Goal: Task Accomplishment & Management: Use online tool/utility

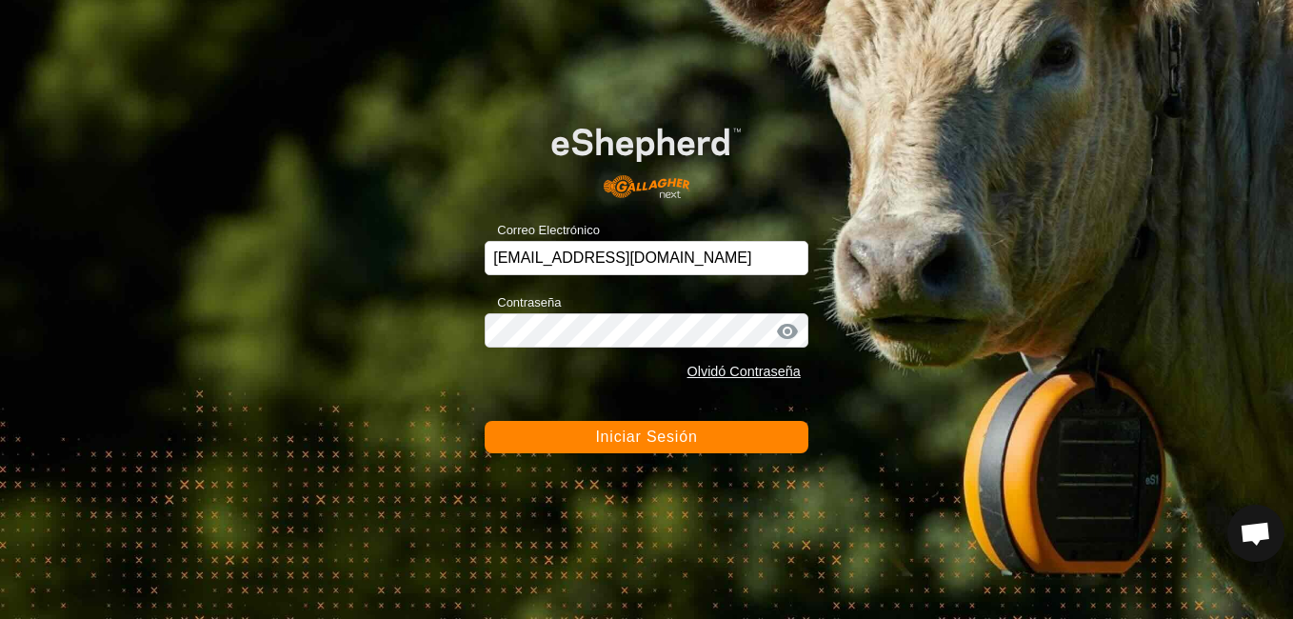
click at [747, 437] on button "Iniciar Sesión" at bounding box center [647, 437] width 324 height 32
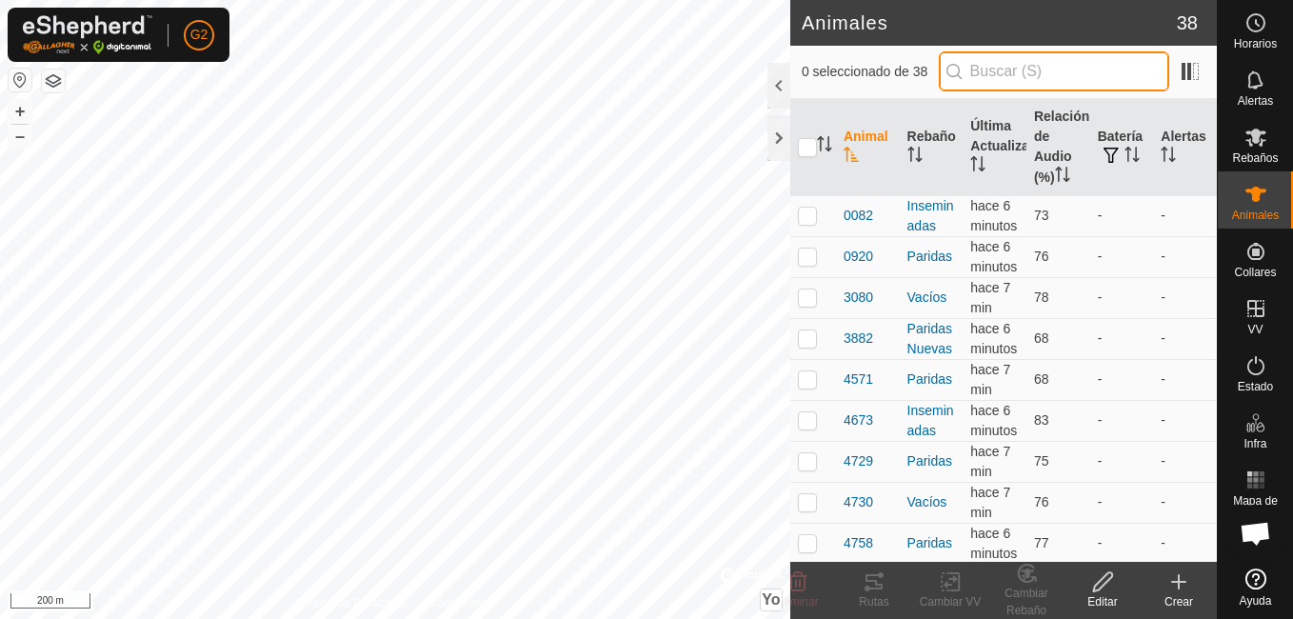
click at [1017, 69] on input "text" at bounding box center [1054, 71] width 230 height 40
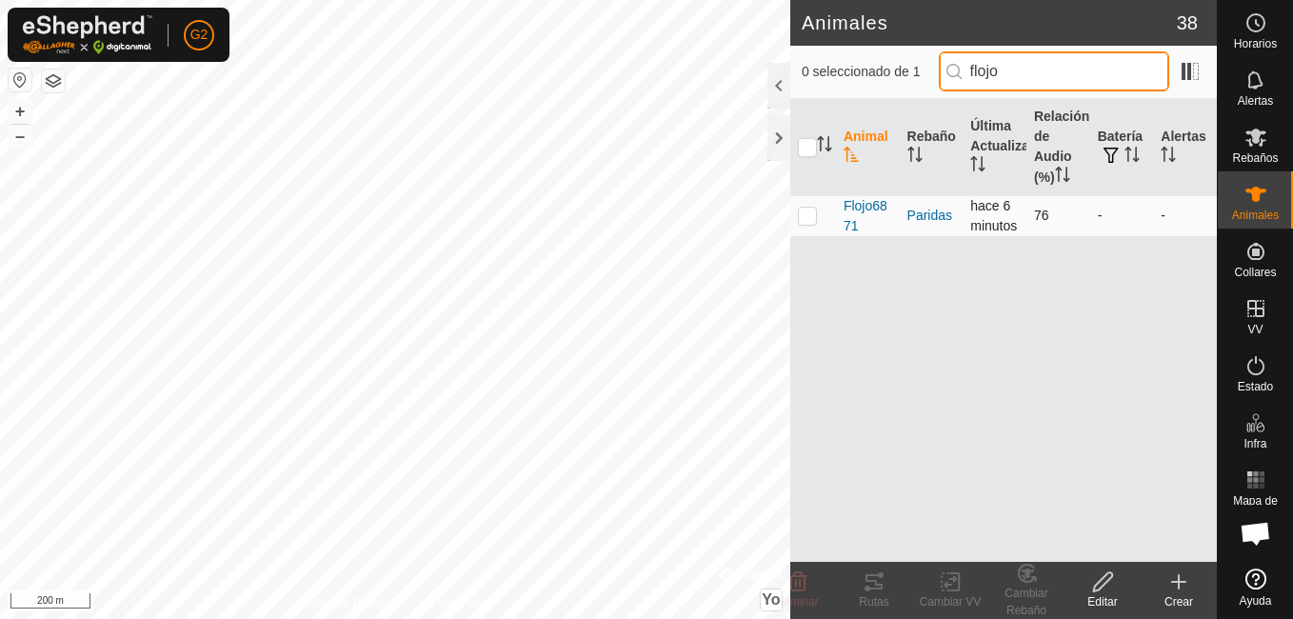
type input "flojo"
click at [809, 223] on p-checkbox at bounding box center [807, 215] width 19 height 15
checkbox input "true"
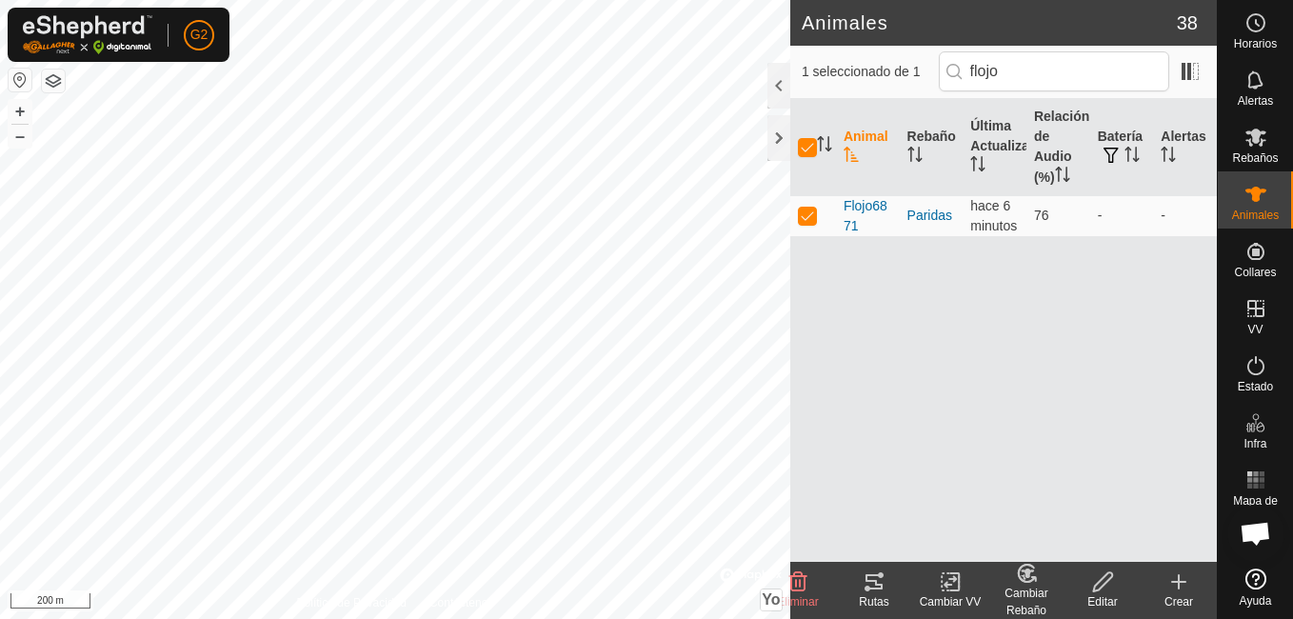
click at [870, 584] on icon at bounding box center [874, 581] width 23 height 23
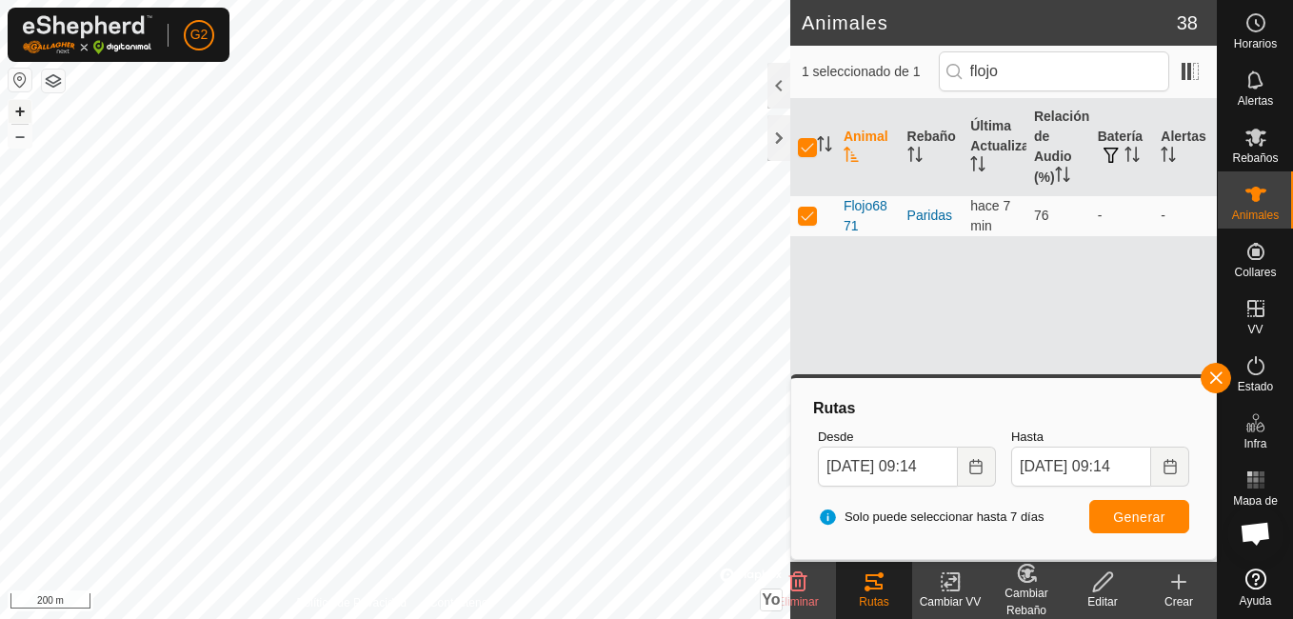
click at [13, 112] on button "+" at bounding box center [20, 111] width 23 height 23
click at [972, 475] on button "Elija la fecha" at bounding box center [977, 467] width 38 height 40
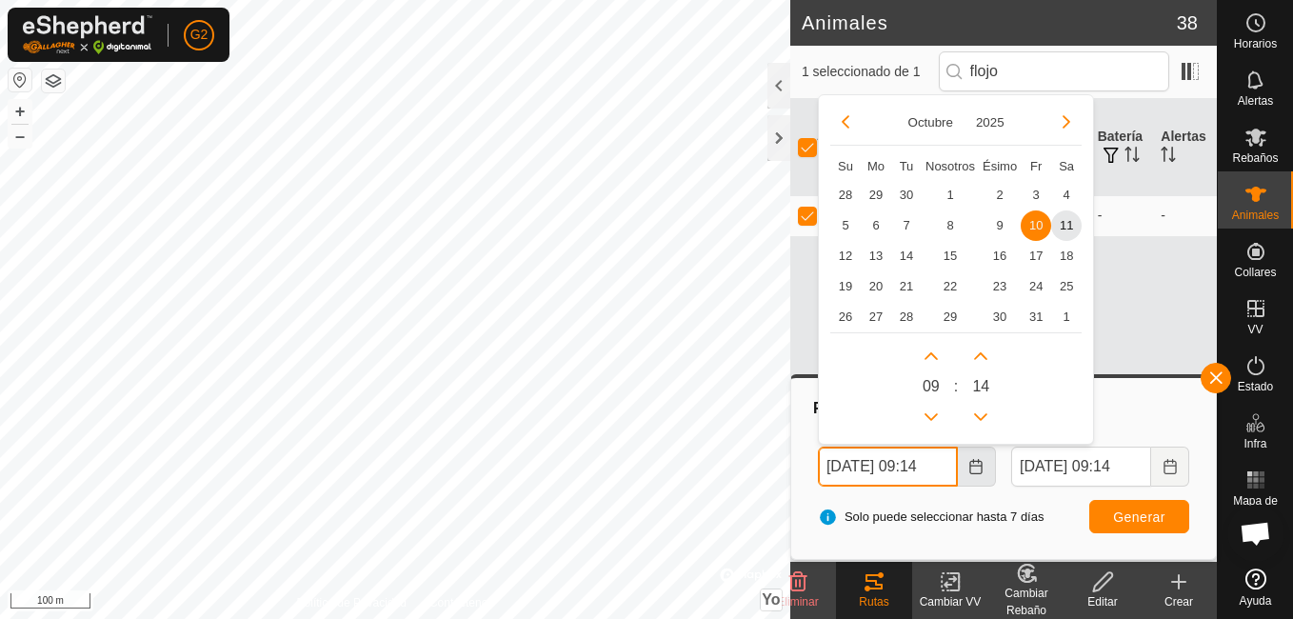
scroll to position [0, 4]
click at [843, 228] on span "5" at bounding box center [845, 225] width 30 height 30
type input "[DATE] 09:14"
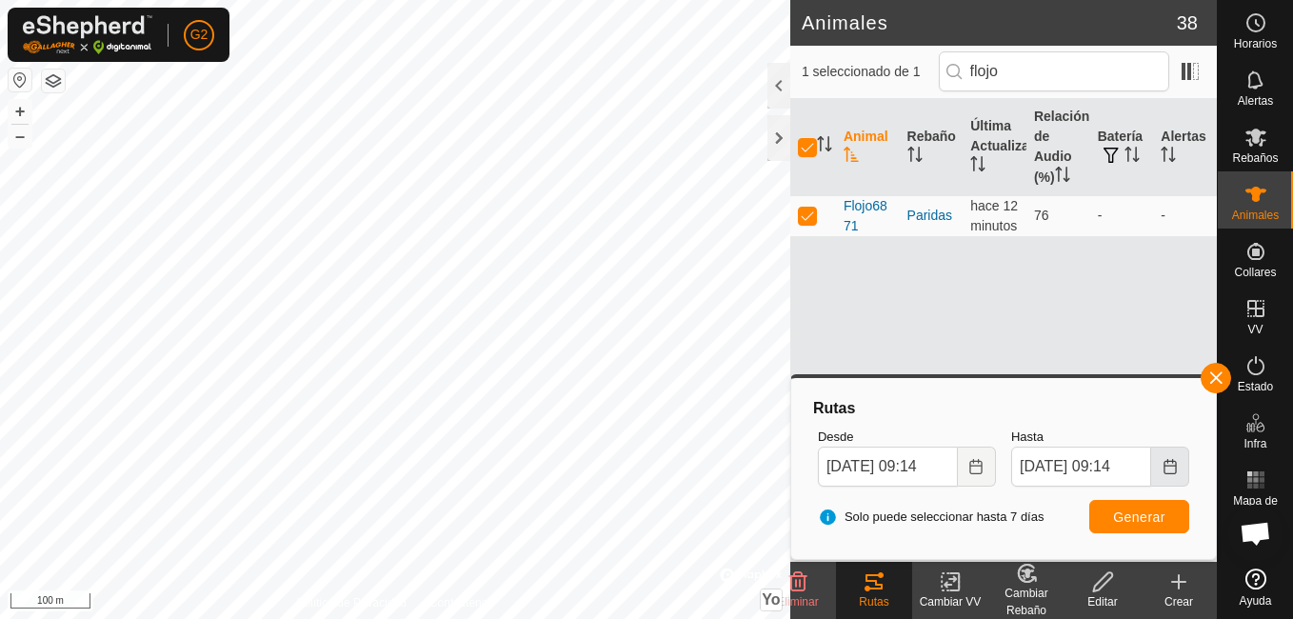
scroll to position [0, 0]
click at [1163, 470] on icon "Elija la fecha" at bounding box center [1170, 466] width 15 height 15
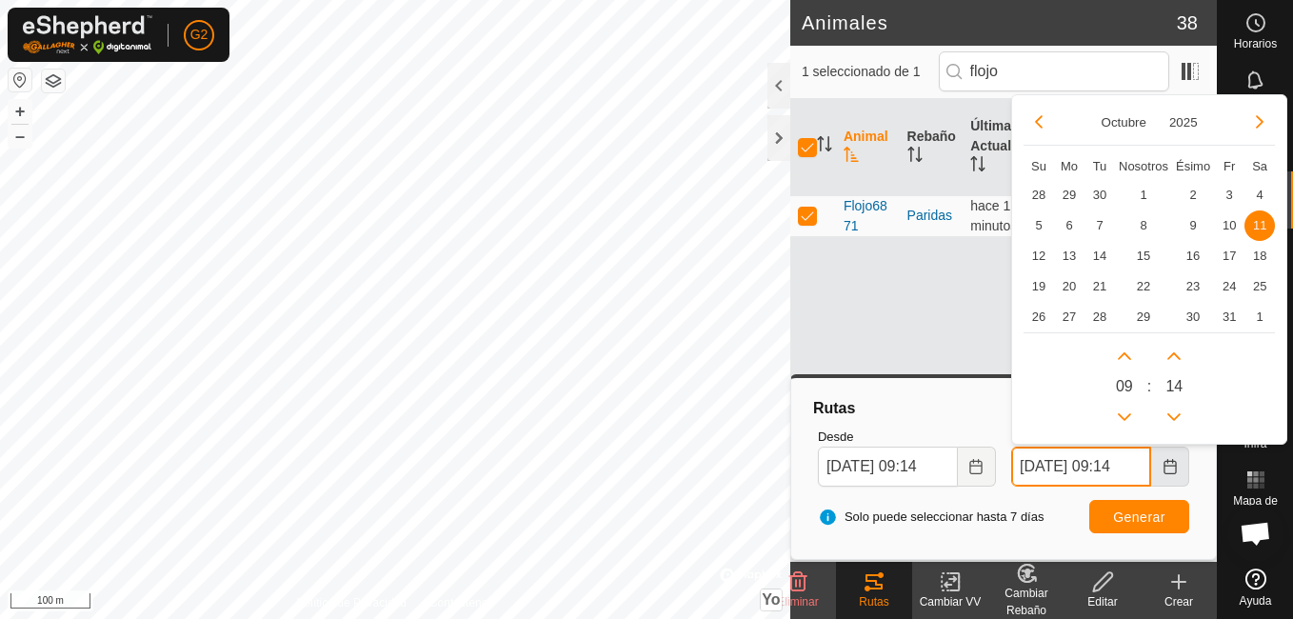
scroll to position [0, 4]
click at [1136, 222] on span "8" at bounding box center [1144, 225] width 30 height 30
type input "[DATE] 09:14"
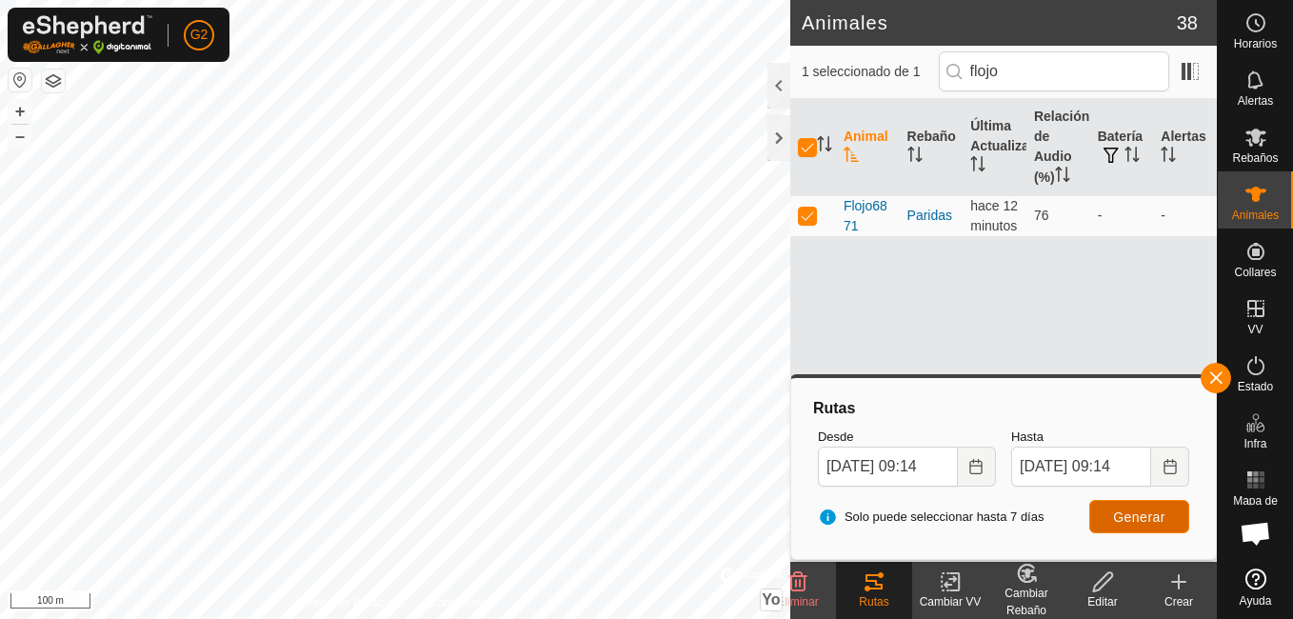
scroll to position [0, 0]
click at [1132, 506] on button "Generar" at bounding box center [1140, 516] width 100 height 33
click at [1168, 471] on icon "Elija la fecha" at bounding box center [1170, 466] width 15 height 15
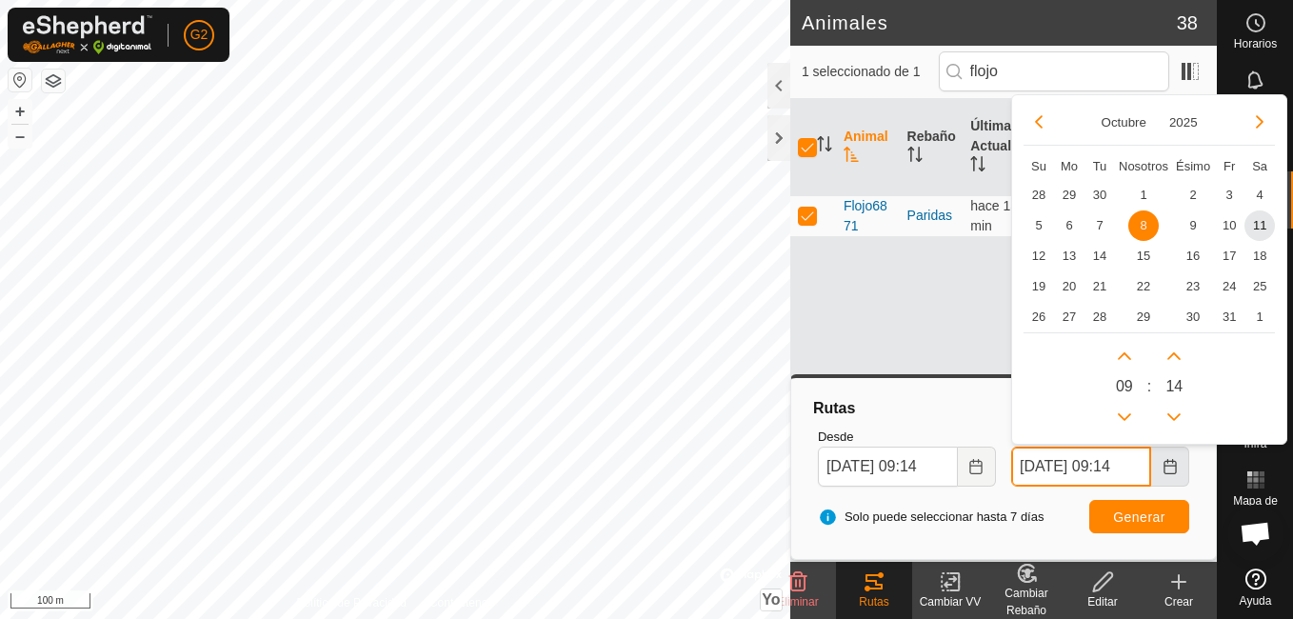
scroll to position [0, 4]
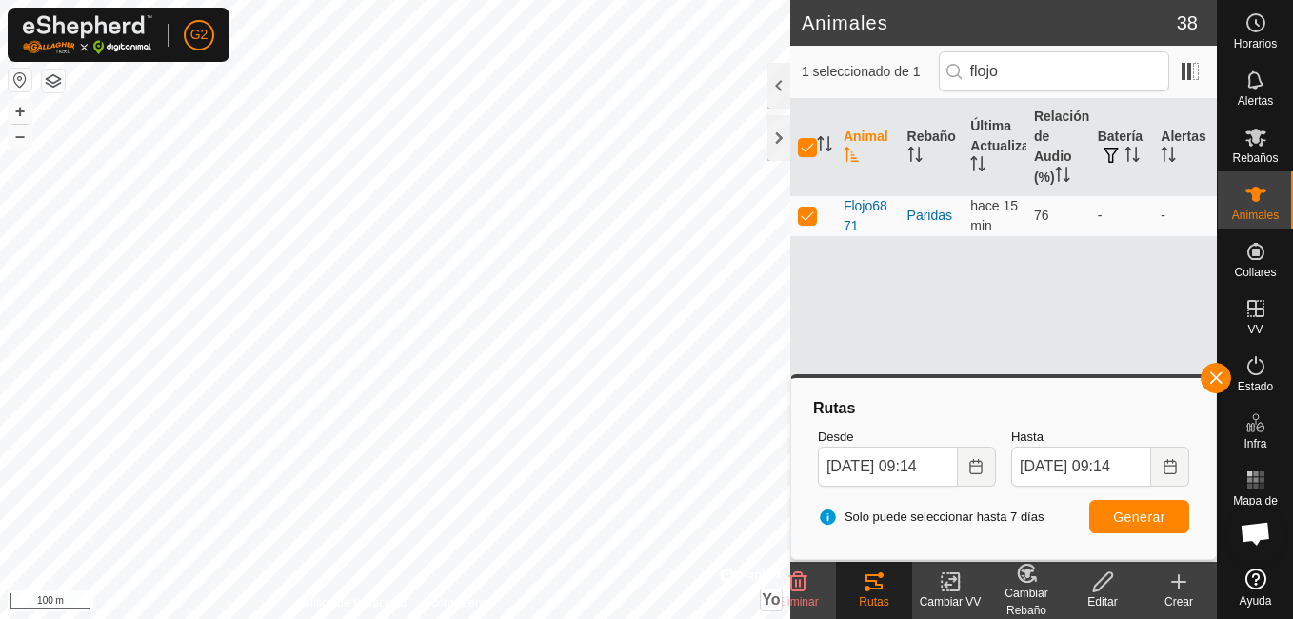
click at [936, 384] on div "Rutas Desde [DATE] 09:14 Hasta [DATE] 09:14 Octubre 2025 Su Mo Tu Nosotros Ésim…" at bounding box center [1003, 467] width 427 height 186
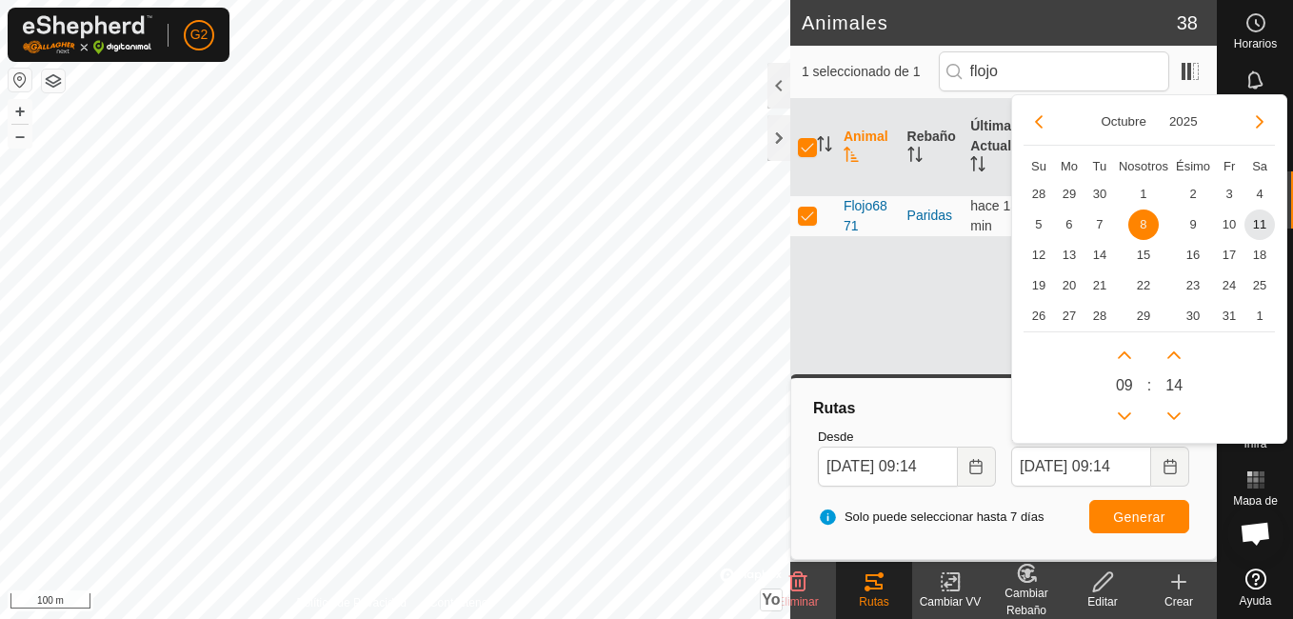
scroll to position [0, 0]
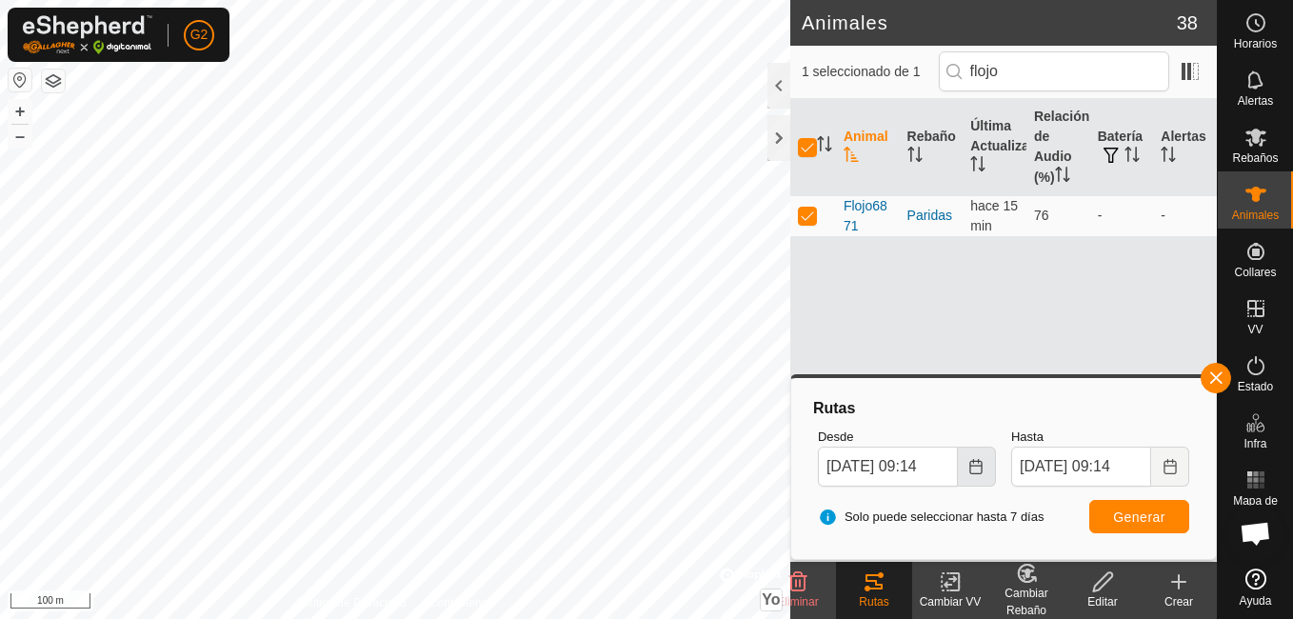
click at [975, 462] on icon "Elija la fecha" at bounding box center [976, 466] width 15 height 15
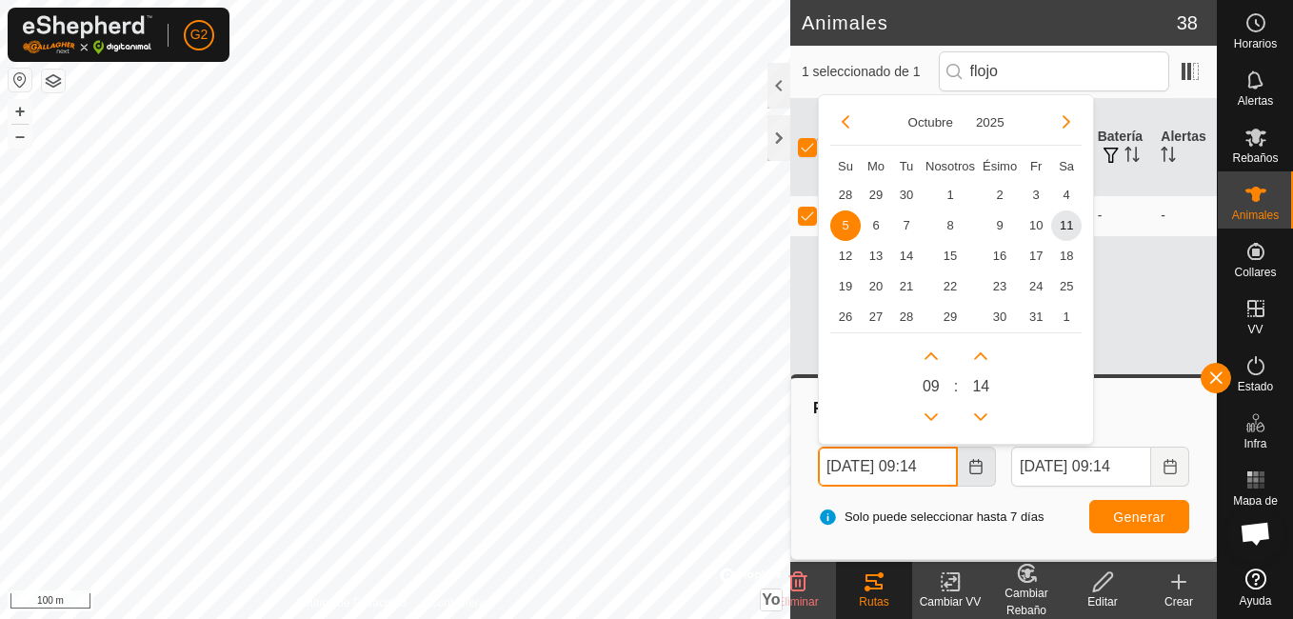
scroll to position [0, 4]
click at [952, 194] on span "1" at bounding box center [950, 194] width 30 height 30
type input "[DATE] 09:14"
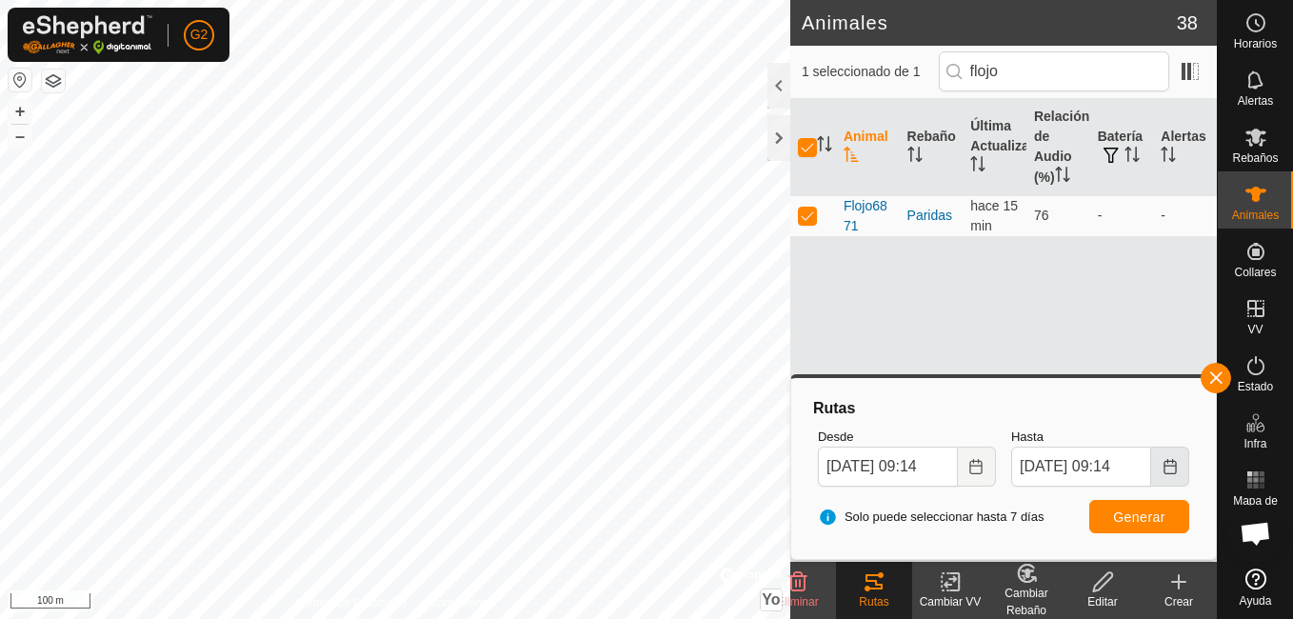
scroll to position [0, 0]
click at [1174, 470] on icon "Elija la fecha" at bounding box center [1170, 466] width 15 height 15
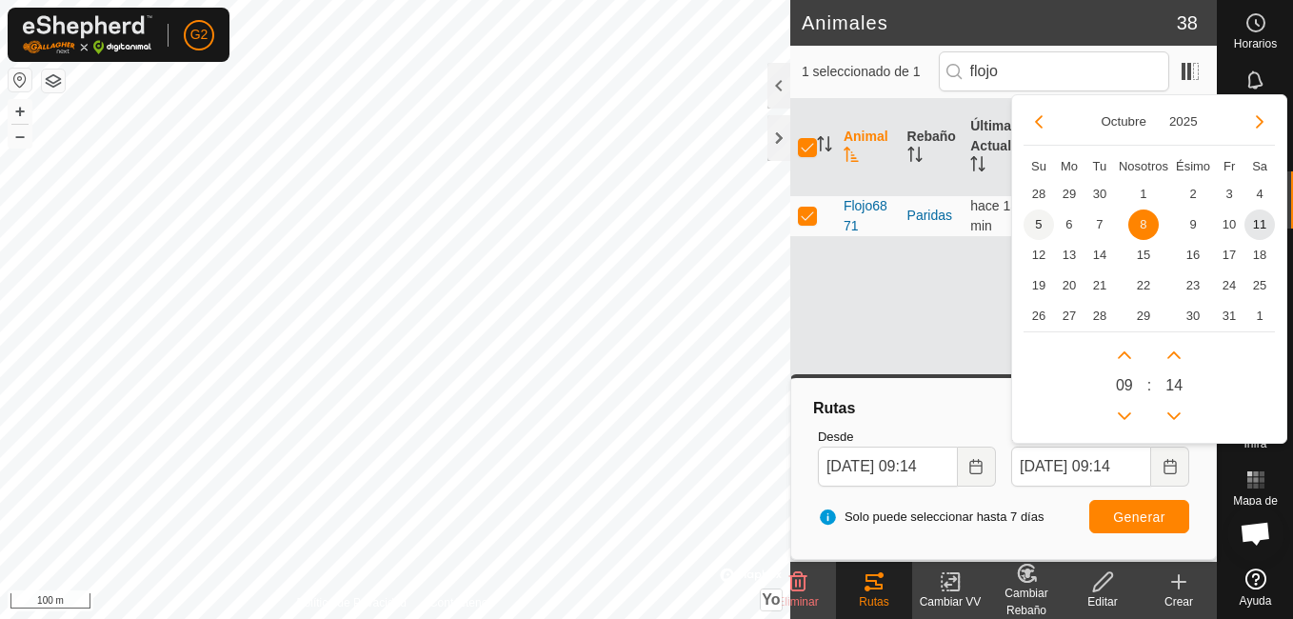
click at [1038, 218] on span "5" at bounding box center [1039, 225] width 30 height 30
type input "[DATE] 09:14"
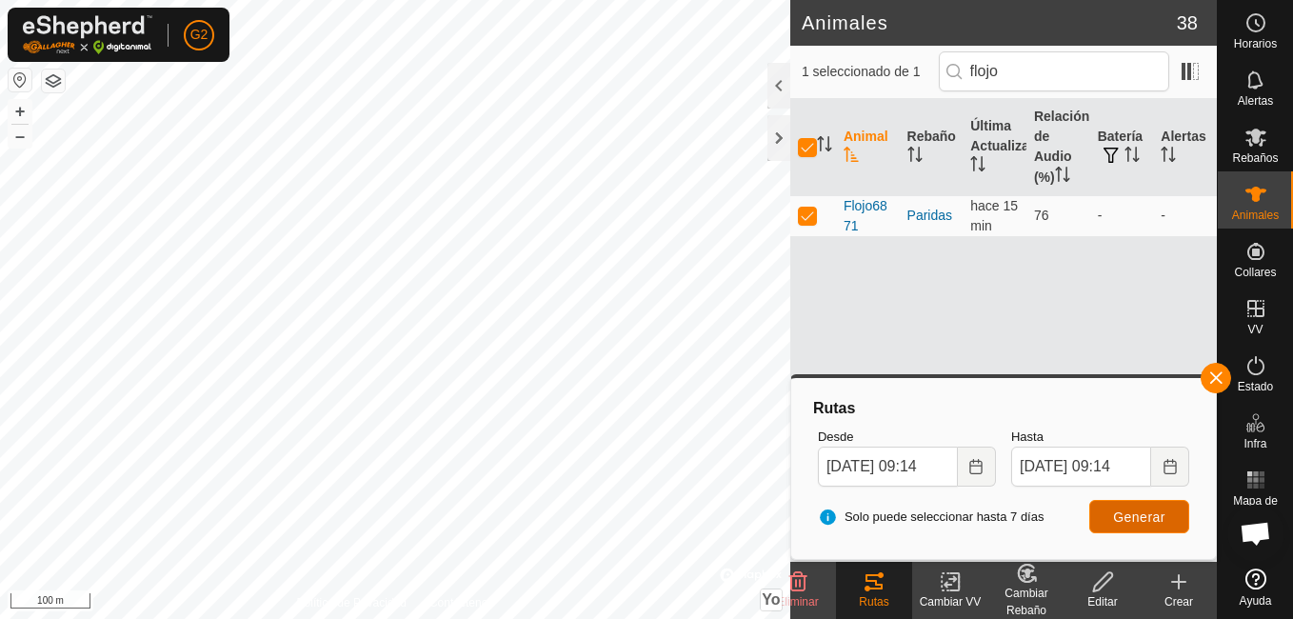
click at [1134, 516] on span "Generar" at bounding box center [1139, 517] width 52 height 15
click at [19, 111] on button "+" at bounding box center [20, 111] width 23 height 23
click at [18, 110] on button "+" at bounding box center [20, 111] width 23 height 23
click at [23, 110] on button "+" at bounding box center [20, 111] width 23 height 23
click at [16, 106] on button "+" at bounding box center [20, 111] width 23 height 23
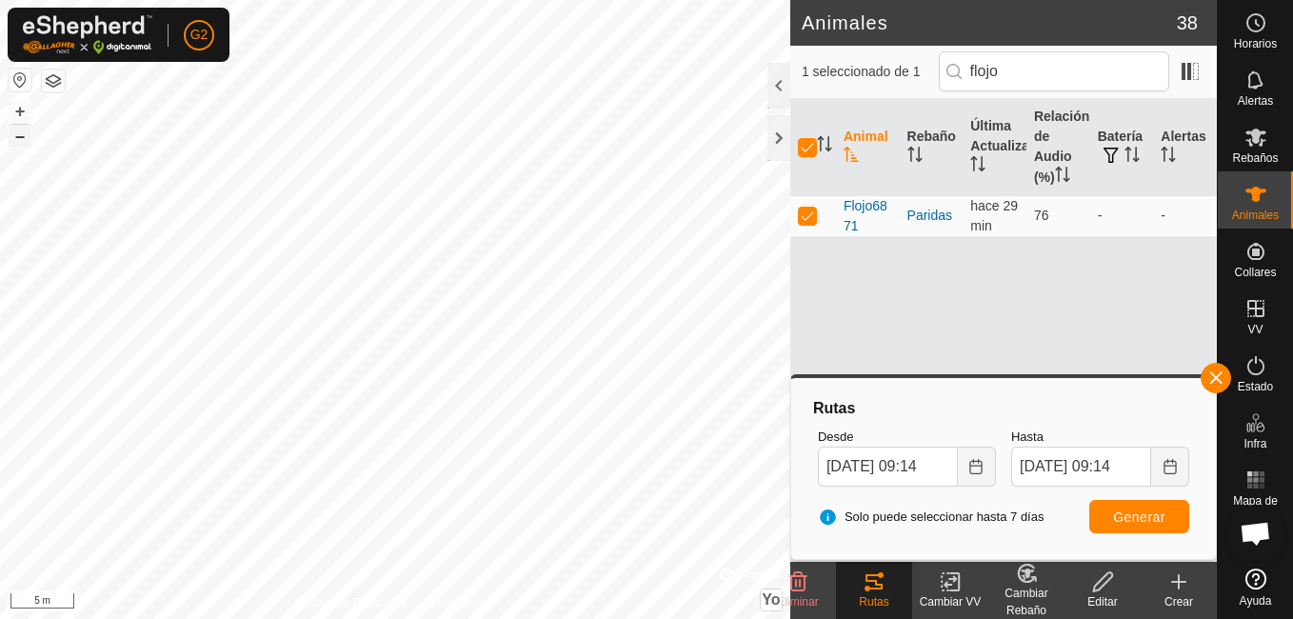
click at [13, 135] on button "–" at bounding box center [20, 136] width 23 height 23
click at [23, 126] on button "–" at bounding box center [20, 136] width 23 height 23
click at [19, 138] on button "–" at bounding box center [20, 136] width 23 height 23
click at [29, 113] on button "+" at bounding box center [20, 111] width 23 height 23
click at [23, 133] on button "–" at bounding box center [20, 136] width 23 height 23
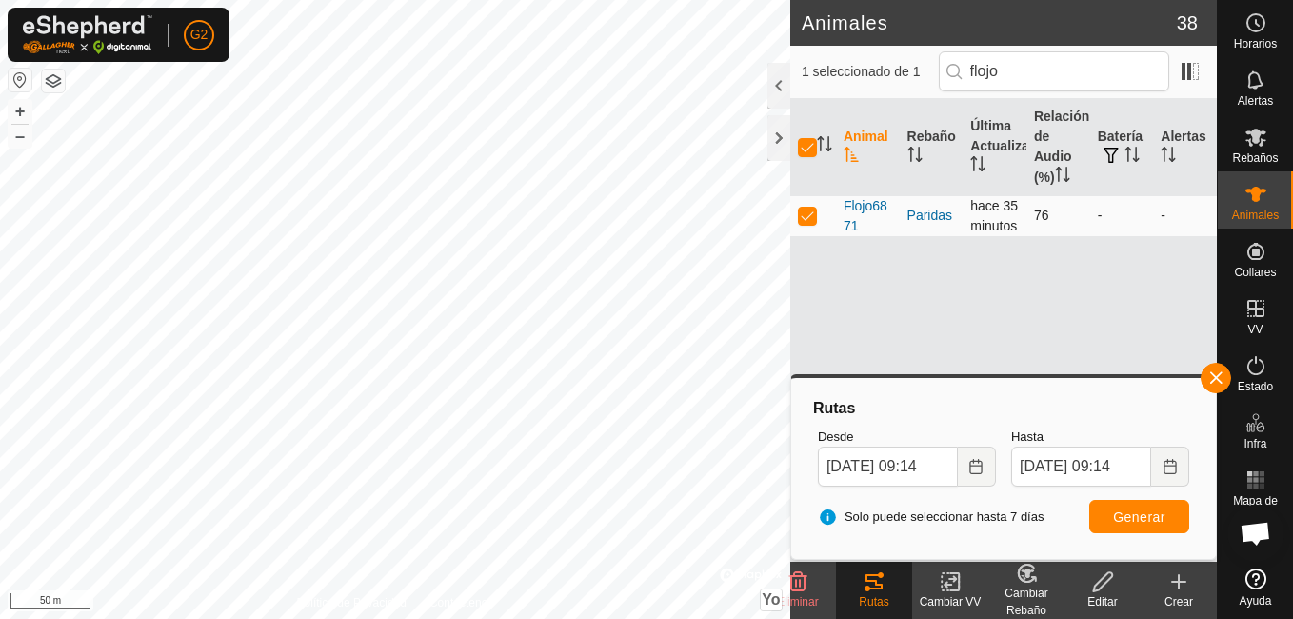
click at [808, 219] on p-checkbox at bounding box center [807, 215] width 19 height 15
checkbox input "false"
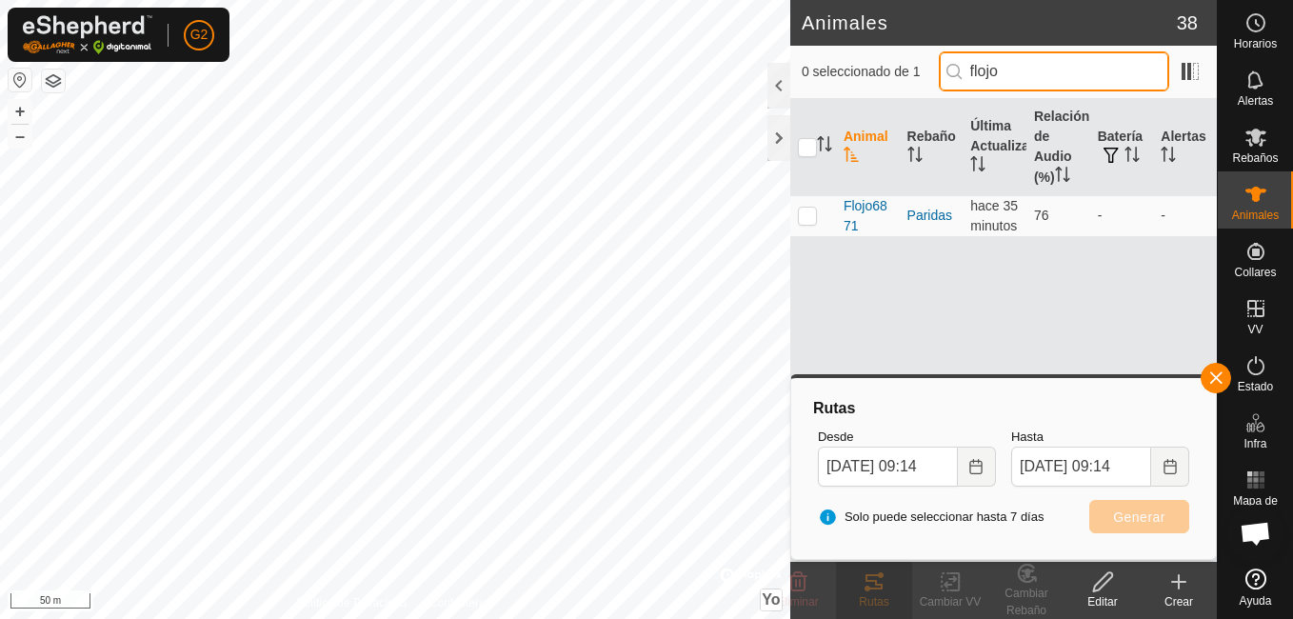
drag, startPoint x: 1039, startPoint y: 70, endPoint x: 947, endPoint y: 72, distance: 92.4
click at [947, 72] on div "0 seleccionado de 1 flojo" at bounding box center [1004, 71] width 404 height 40
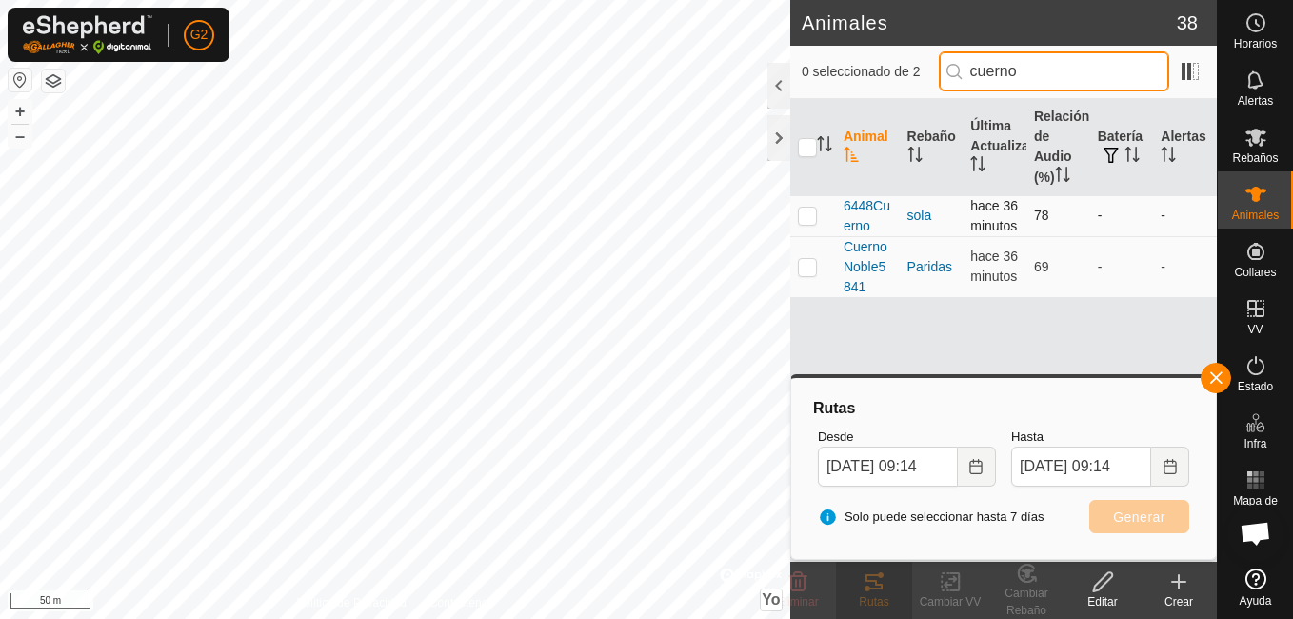
type input "cuerno"
click at [810, 223] on p-checkbox at bounding box center [807, 215] width 19 height 15
checkbox input "true"
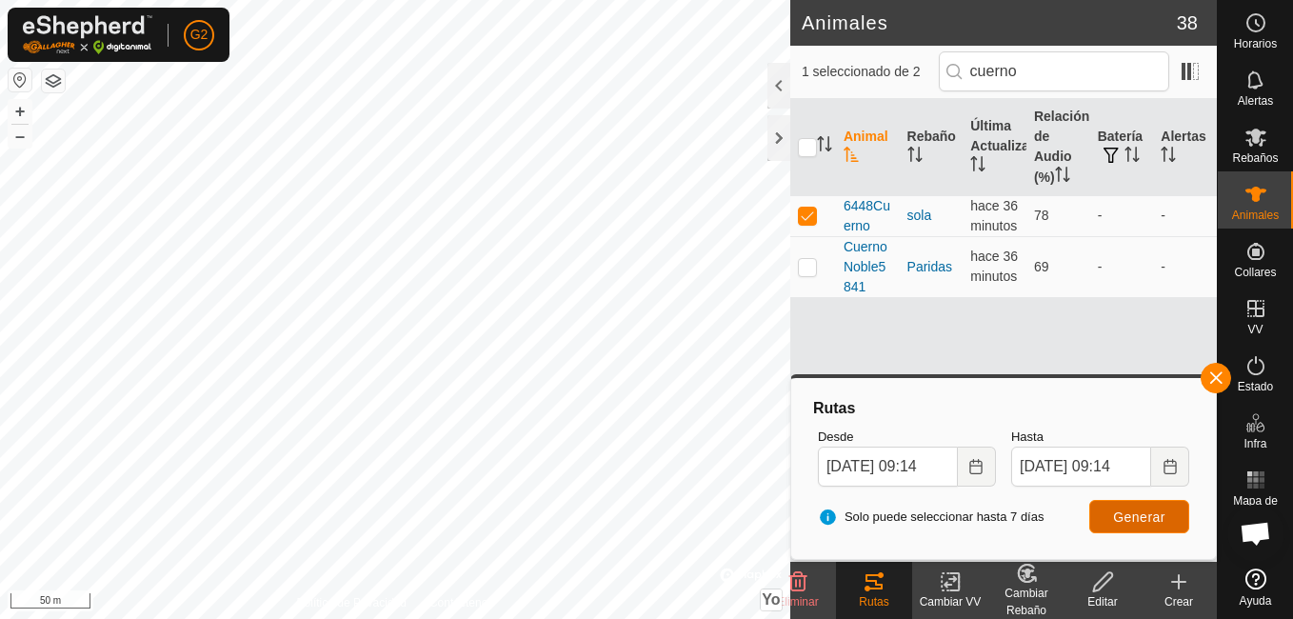
click at [1120, 500] on button "Generar" at bounding box center [1140, 516] width 100 height 33
click at [22, 114] on button "+" at bounding box center [20, 111] width 23 height 23
click at [976, 469] on icon "Elija la fecha" at bounding box center [976, 466] width 15 height 15
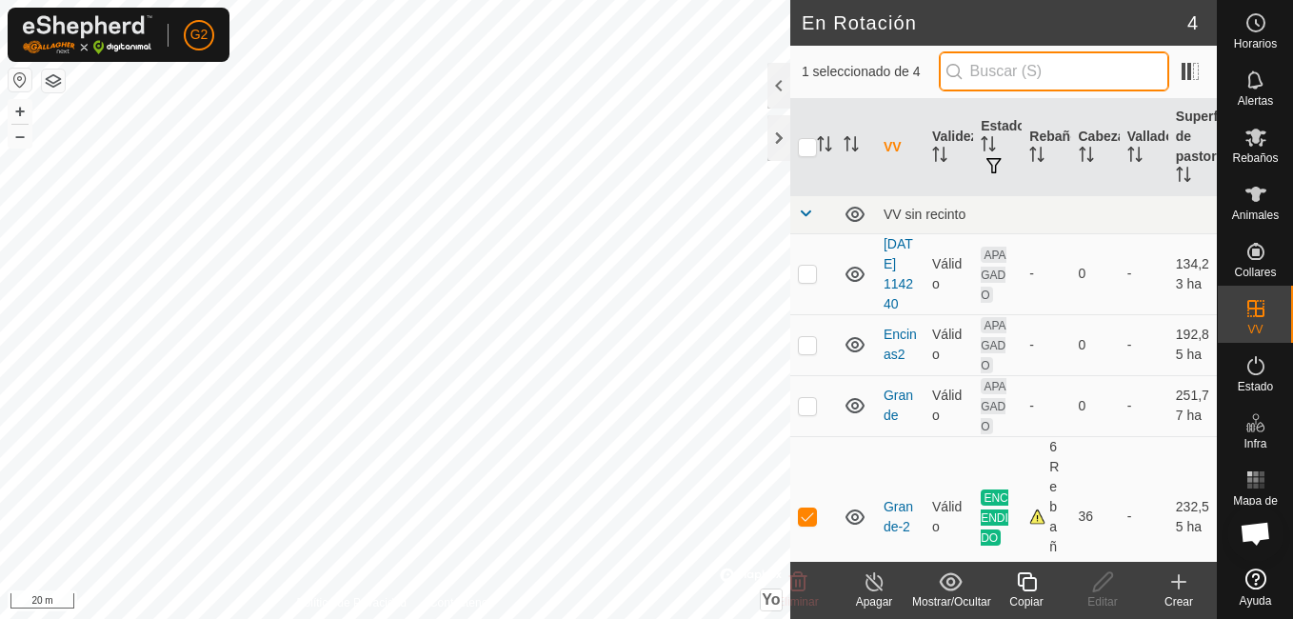
click at [985, 72] on input "text" at bounding box center [1054, 71] width 230 height 40
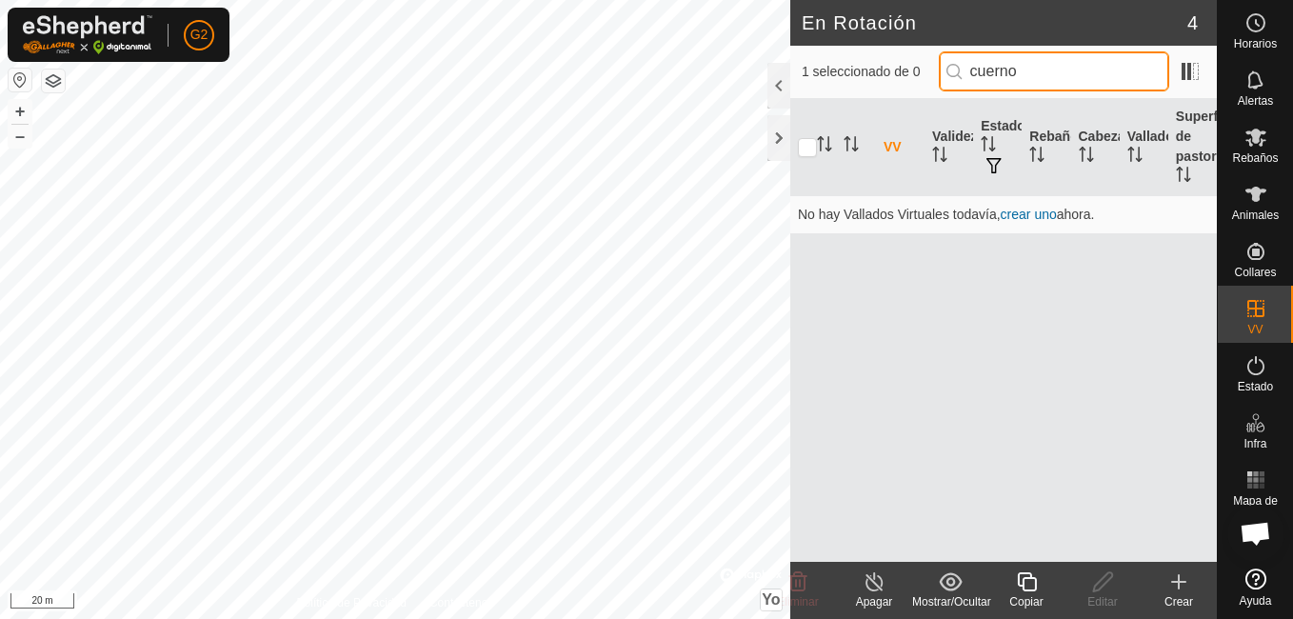
type input "cuerno"
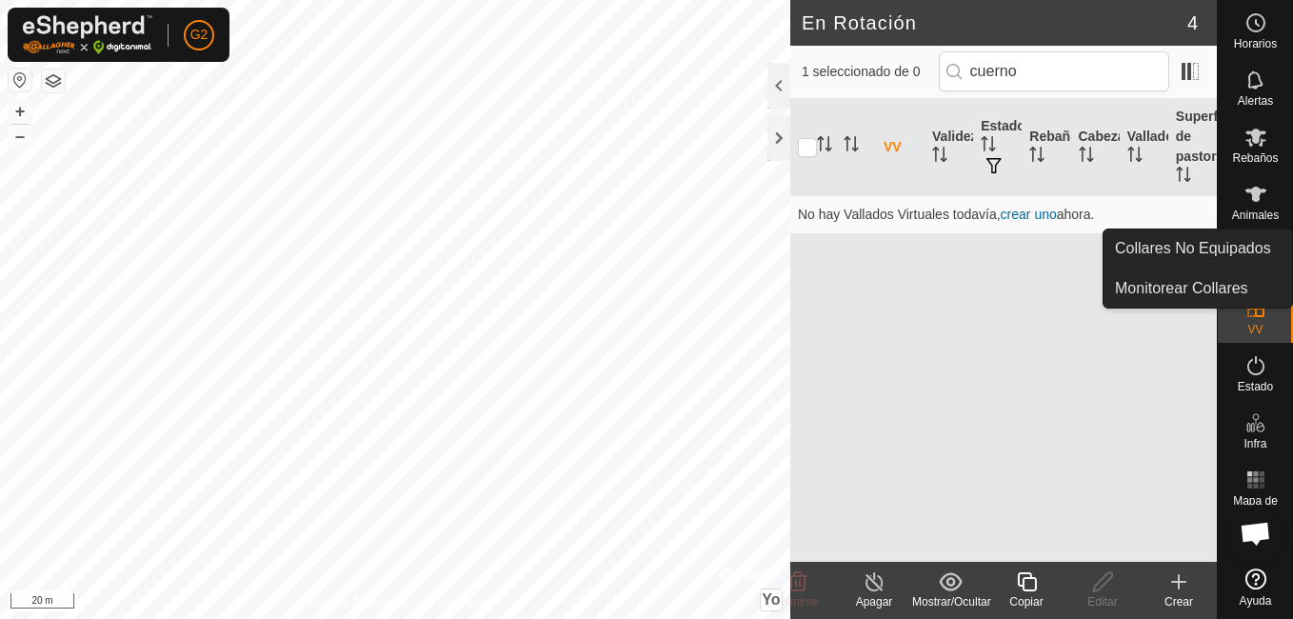
click at [1263, 207] on es-animals-svg-icon at bounding box center [1256, 194] width 34 height 30
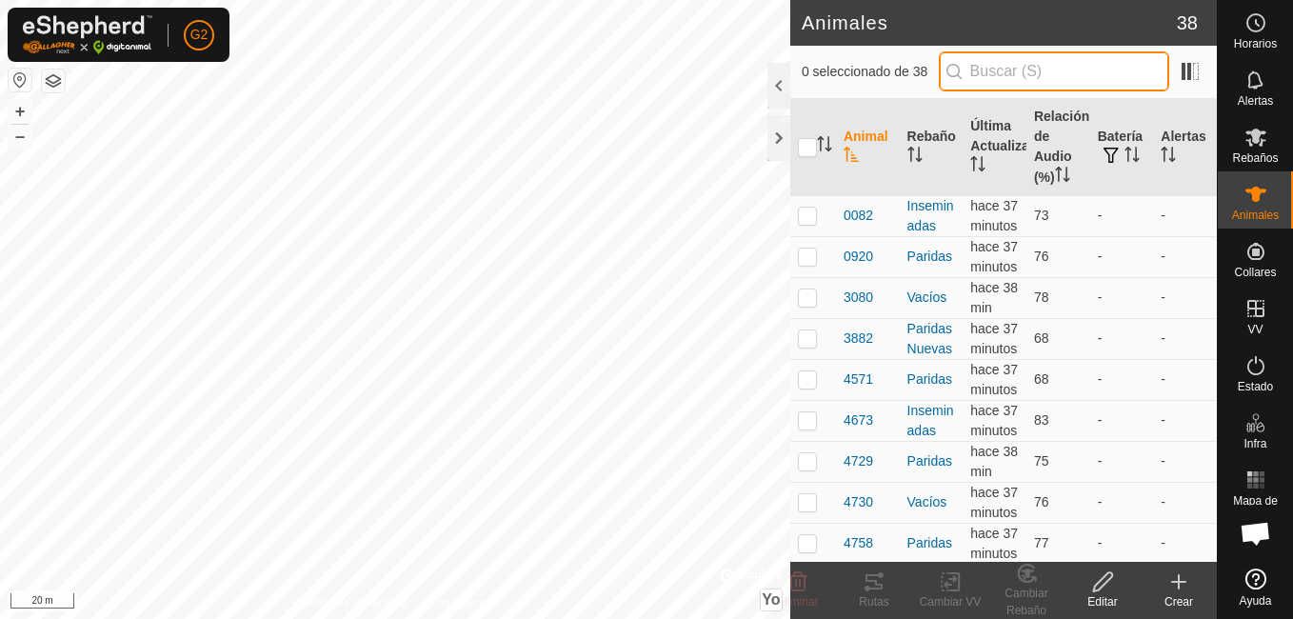
click at [1065, 73] on input "text" at bounding box center [1054, 71] width 230 height 40
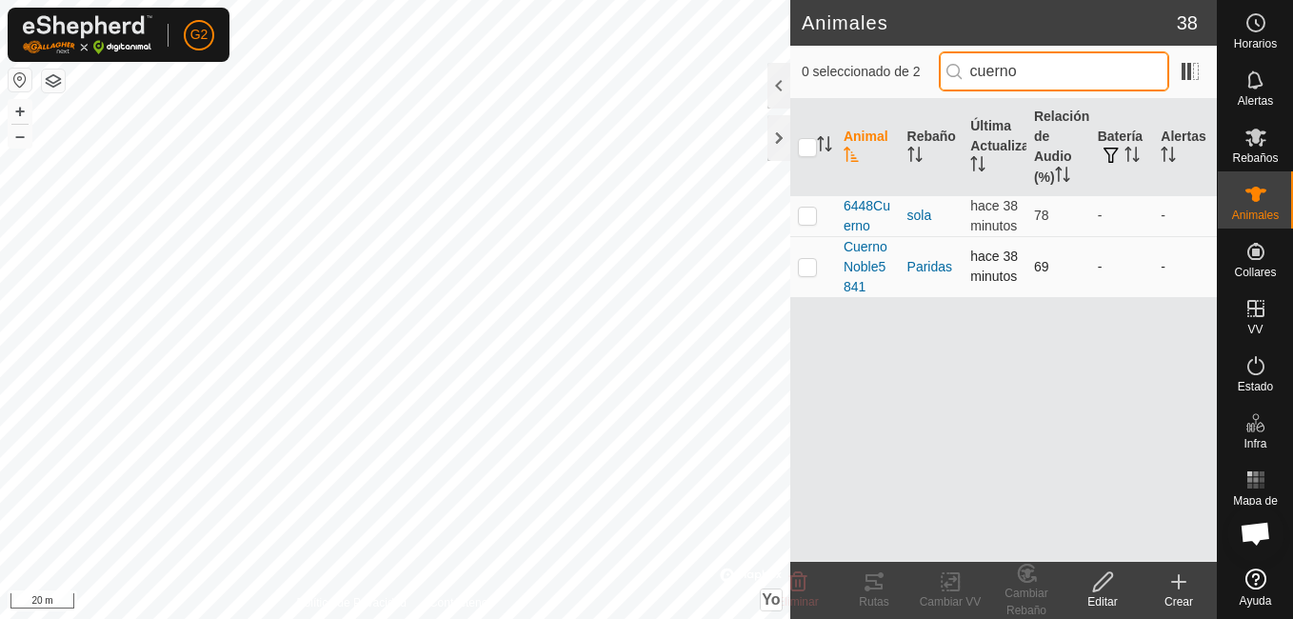
type input "cuerno"
click at [812, 274] on p-checkbox at bounding box center [807, 266] width 19 height 15
checkbox input "true"
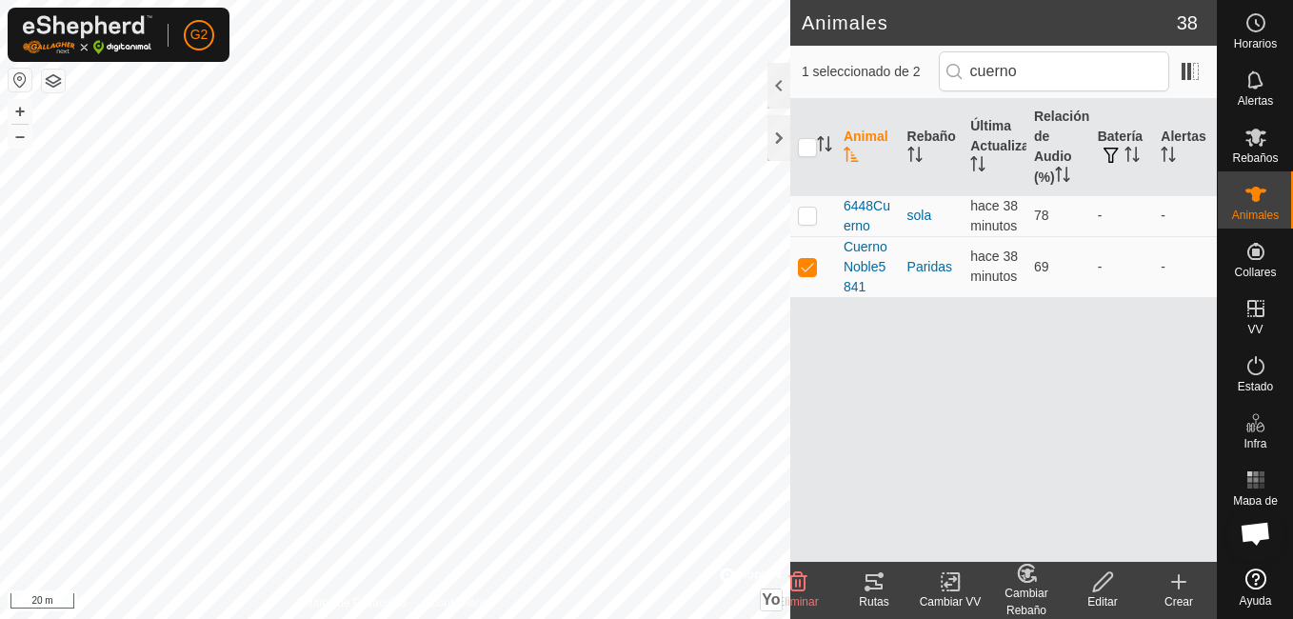
click at [876, 580] on icon at bounding box center [874, 581] width 17 height 15
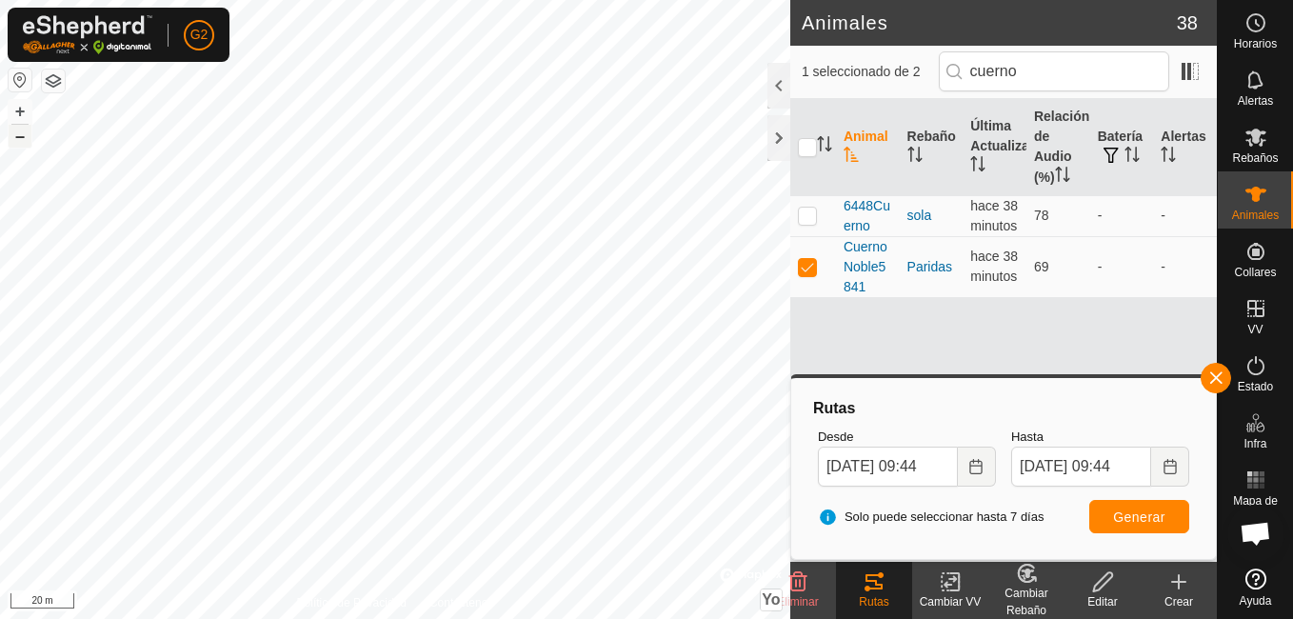
click at [17, 138] on button "–" at bounding box center [20, 136] width 23 height 23
click at [31, 136] on div "+ –" at bounding box center [20, 124] width 25 height 50
click at [15, 109] on button "+" at bounding box center [20, 111] width 23 height 23
